Goal: Information Seeking & Learning: Find specific fact

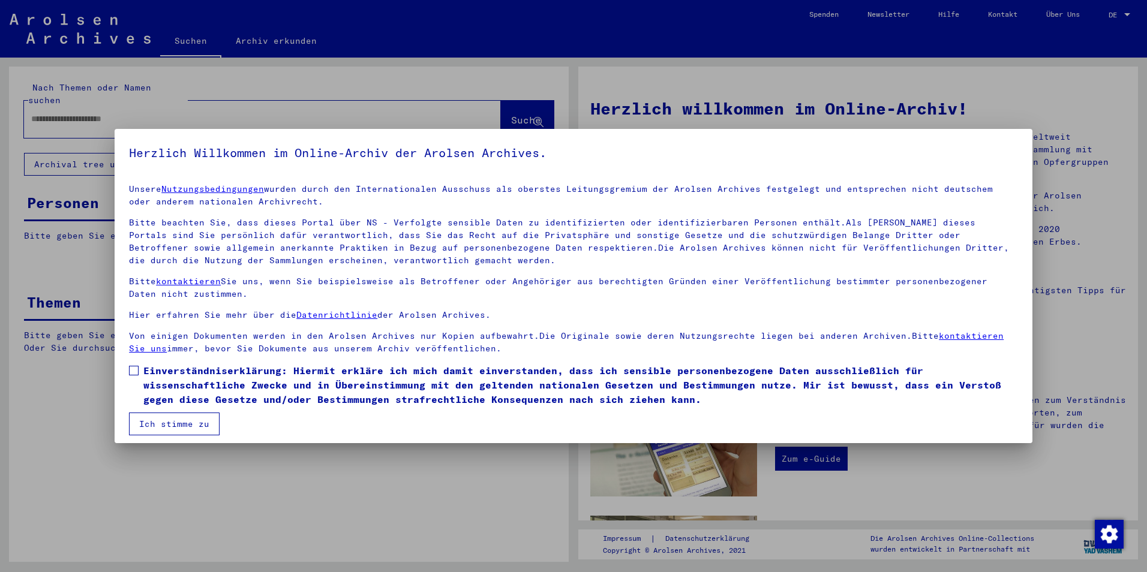
click at [133, 369] on span at bounding box center [134, 371] width 10 height 10
click at [164, 425] on button "Ich stimme zu" at bounding box center [174, 424] width 91 height 23
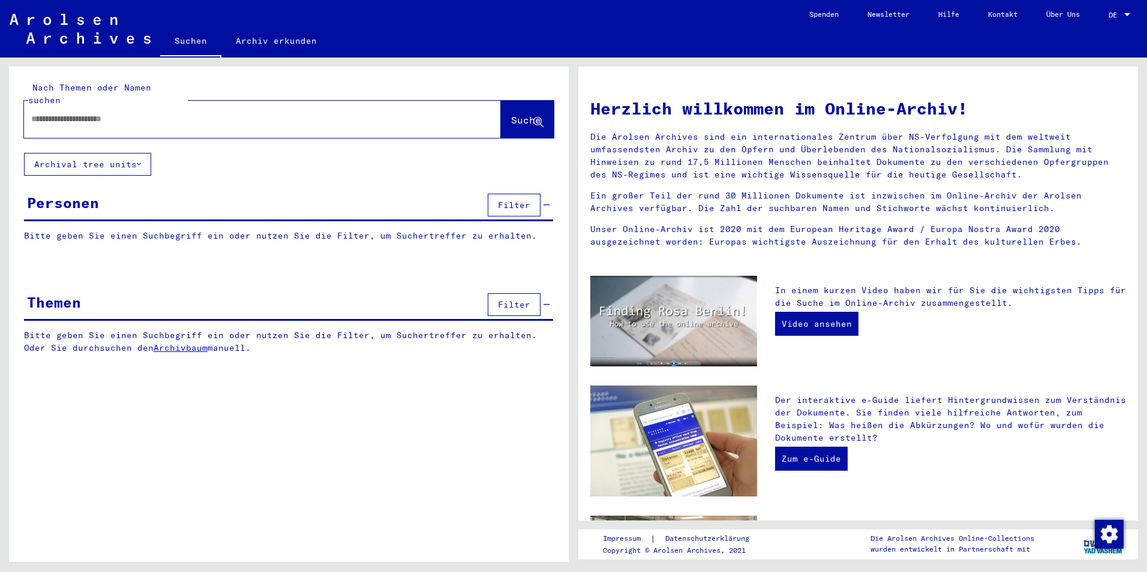
click at [127, 125] on input "text" at bounding box center [248, 119] width 434 height 13
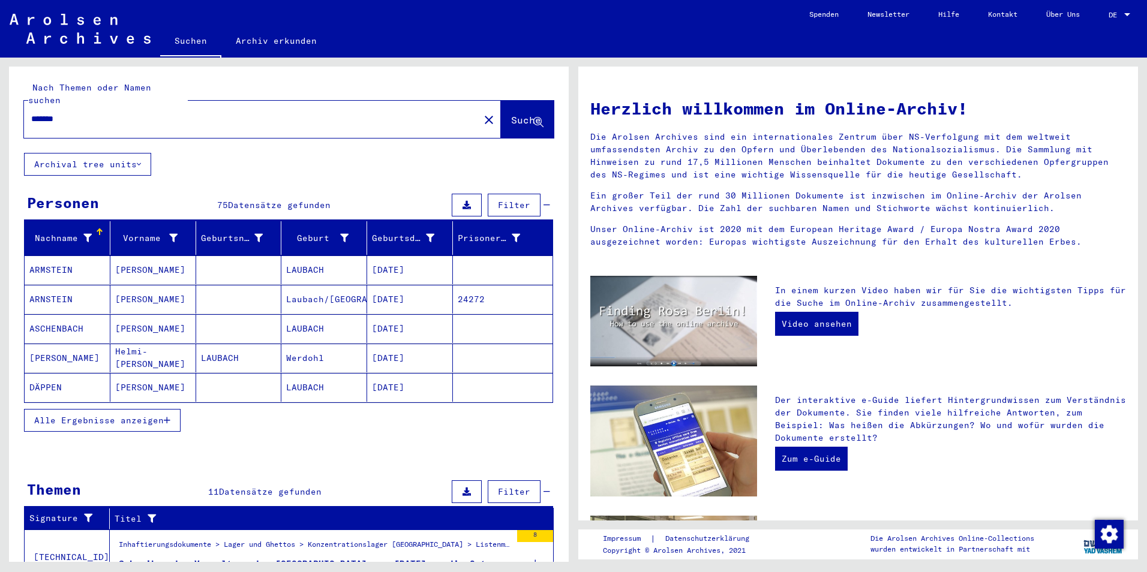
drag, startPoint x: 92, startPoint y: 115, endPoint x: 20, endPoint y: 115, distance: 72.0
click at [20, 115] on div "Nach Themen oder Namen suchen ******* close Suche" at bounding box center [289, 110] width 560 height 86
paste input "**********"
type input "**********"
click at [511, 121] on span "Suche" at bounding box center [526, 120] width 30 height 12
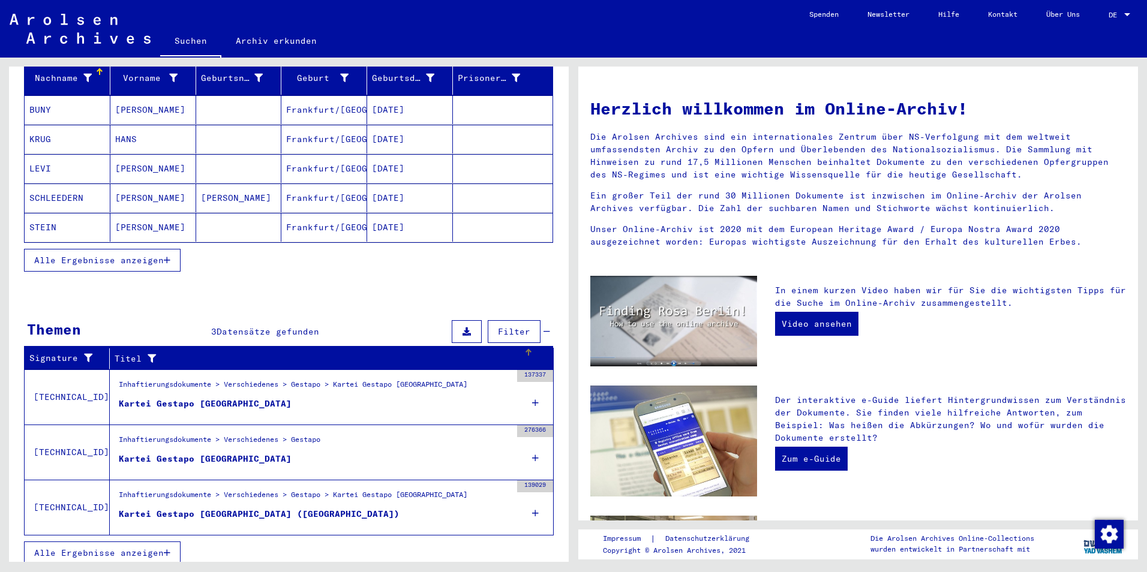
scroll to position [162, 0]
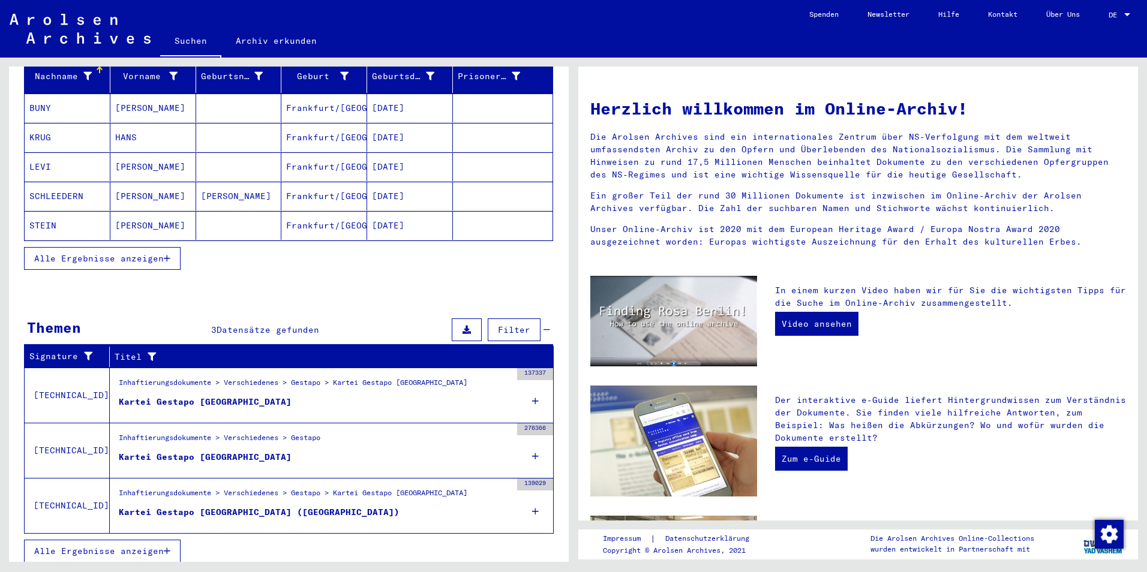
click at [532, 406] on icon at bounding box center [535, 401] width 7 height 42
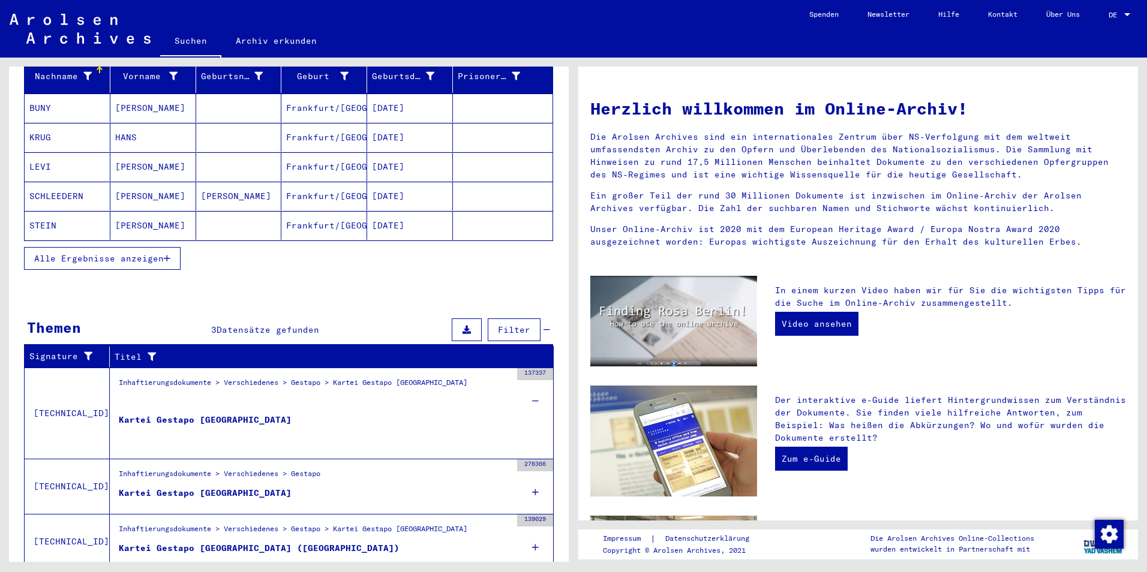
click at [267, 425] on div "Kartei Gestapo [GEOGRAPHIC_DATA]" at bounding box center [205, 432] width 173 height 36
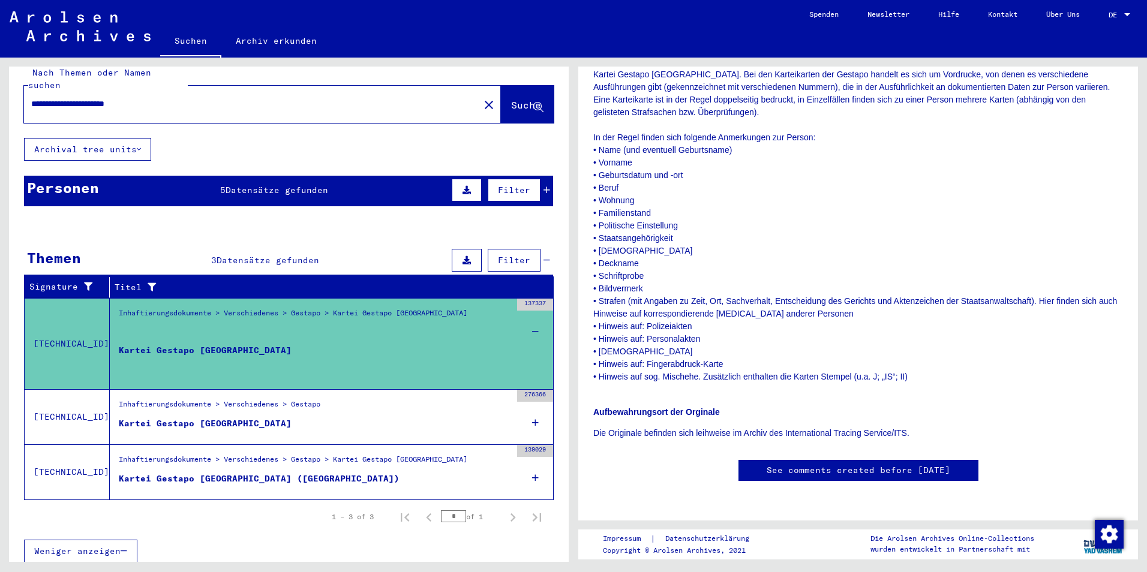
scroll to position [200, 0]
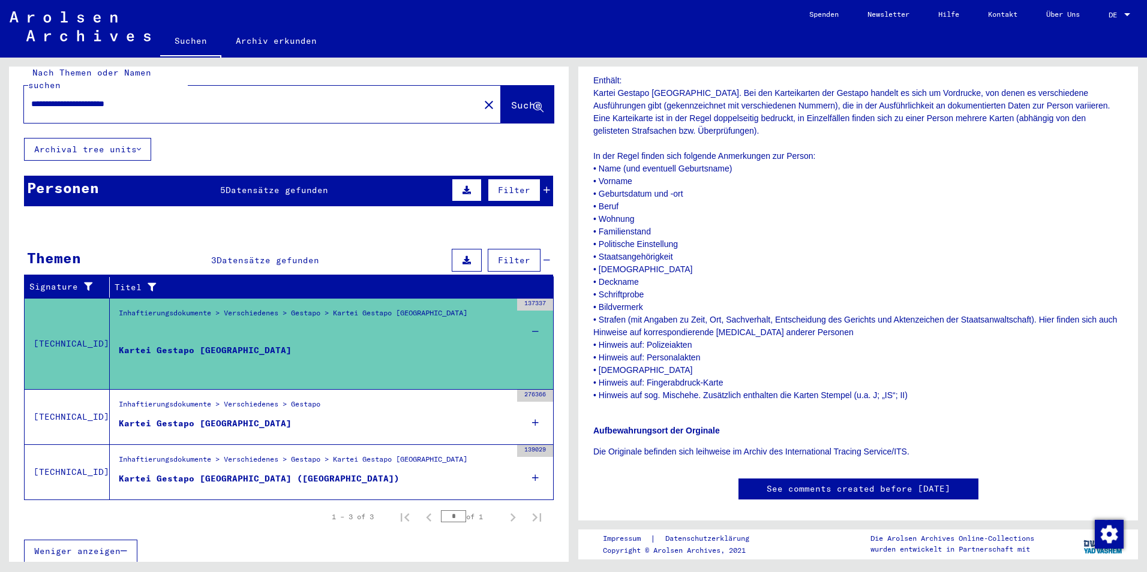
click at [215, 477] on div "Kartei Gestapo [GEOGRAPHIC_DATA] ([GEOGRAPHIC_DATA])" at bounding box center [259, 479] width 281 height 13
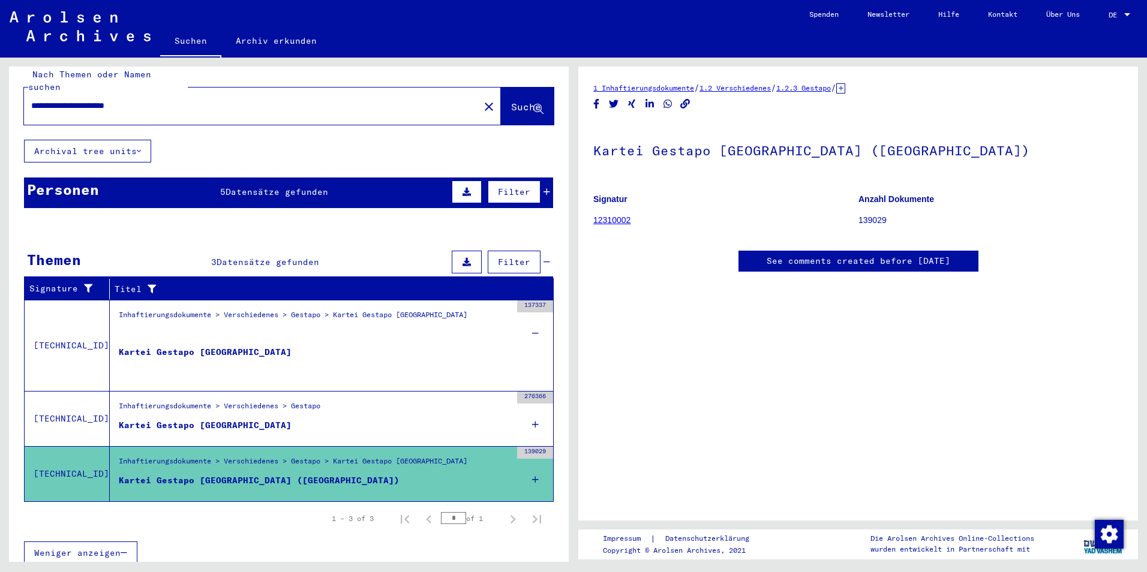
scroll to position [15, 0]
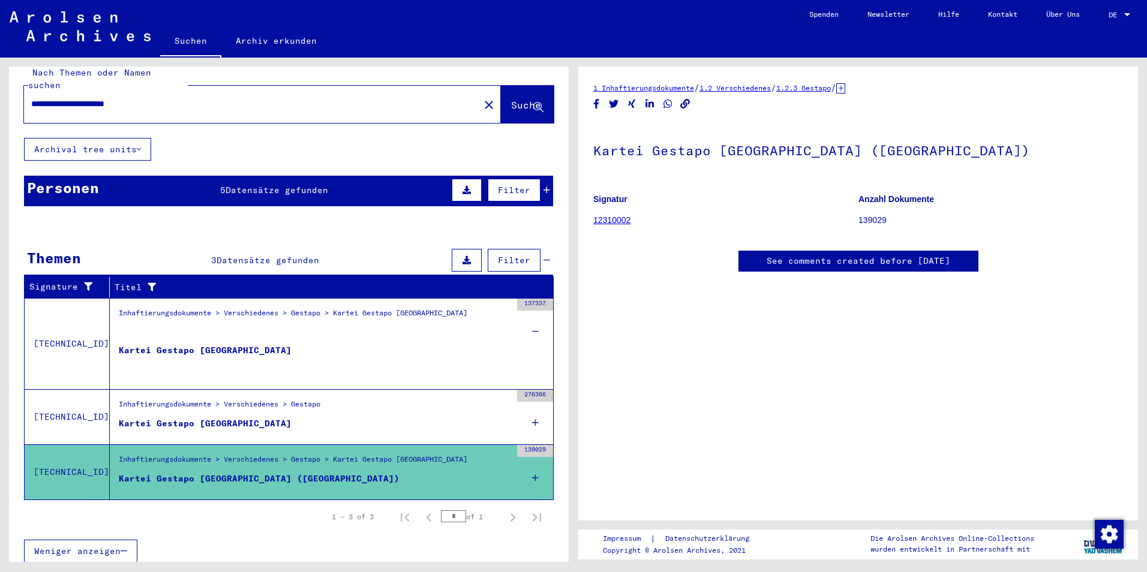
click at [243, 426] on div "Kartei Gestapo [GEOGRAPHIC_DATA]" at bounding box center [205, 423] width 173 height 13
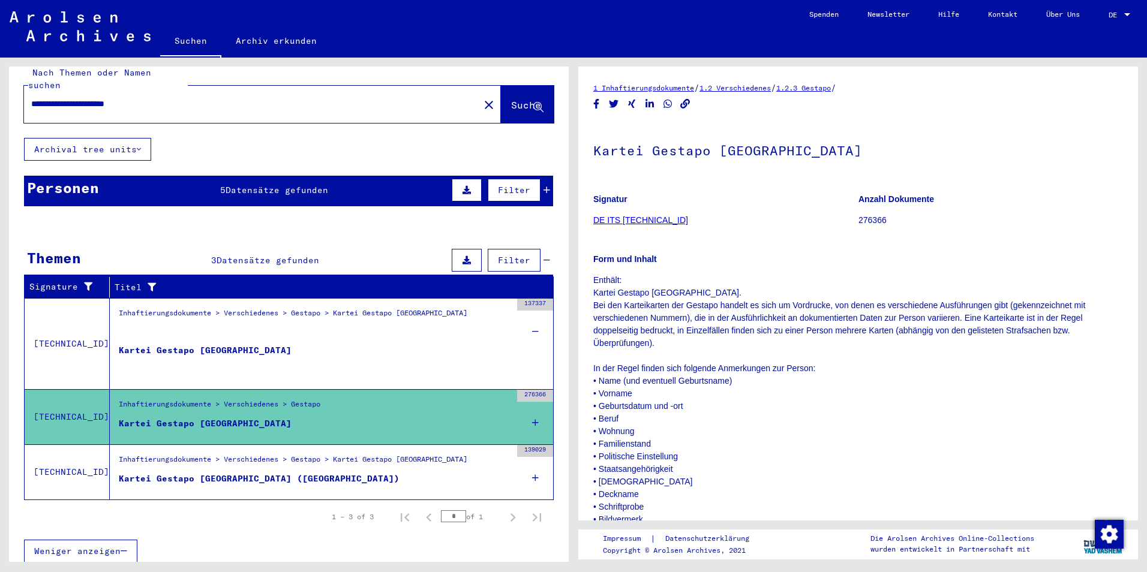
click at [207, 422] on div "Kartei Gestapo [GEOGRAPHIC_DATA]" at bounding box center [205, 423] width 173 height 13
click at [519, 426] on div "Alle Ergebnisse anzeigen" at bounding box center [288, 408] width 529 height 35
click at [519, 424] on div "Alle Ergebnisse anzeigen" at bounding box center [288, 408] width 529 height 35
click at [262, 413] on div "Inhaftierungsdokumente > Verschiedenes > Gestapo" at bounding box center [220, 407] width 202 height 17
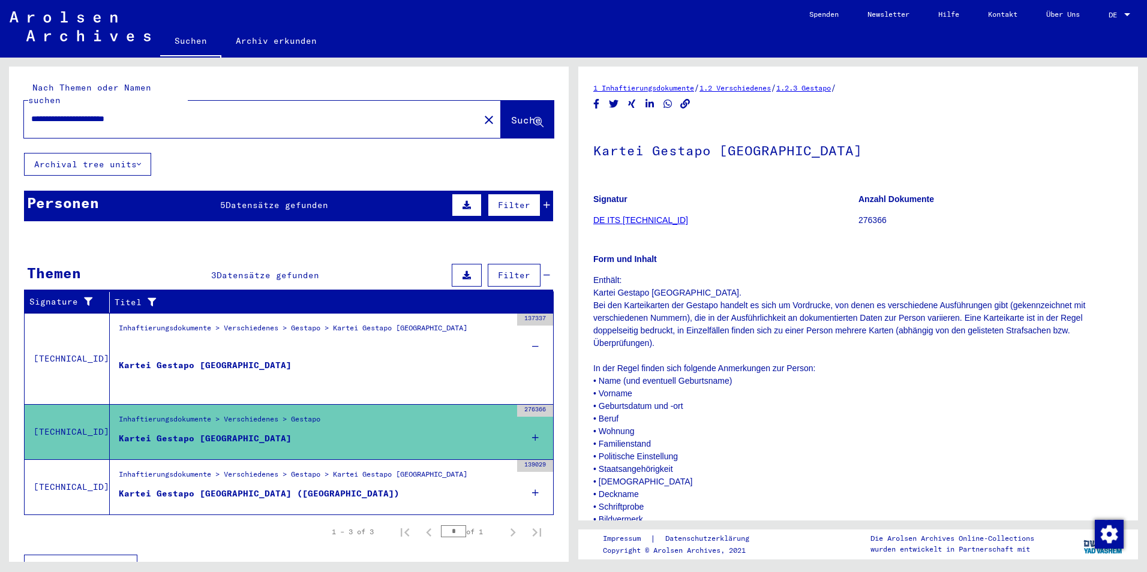
scroll to position [80, 0]
